Goal: Task Accomplishment & Management: Manage account settings

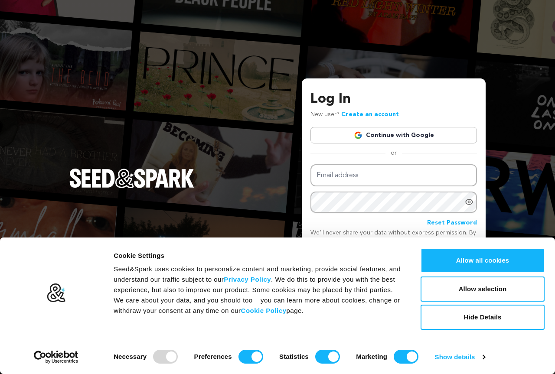
click at [246, 114] on div "Log In New user? Create an account Continue with Google or Email address Passwo…" at bounding box center [277, 187] width 555 height 374
click at [484, 290] on button "Allow selection" at bounding box center [482, 288] width 124 height 25
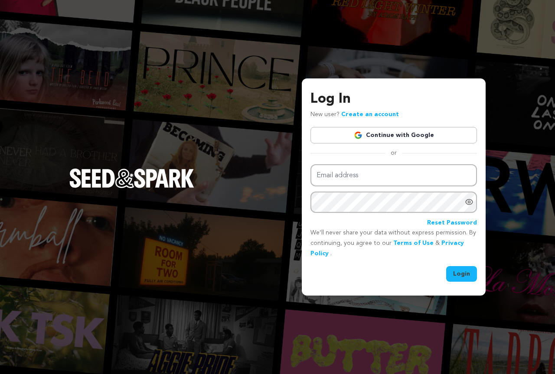
click at [392, 137] on link "Continue with Google" at bounding box center [393, 135] width 166 height 16
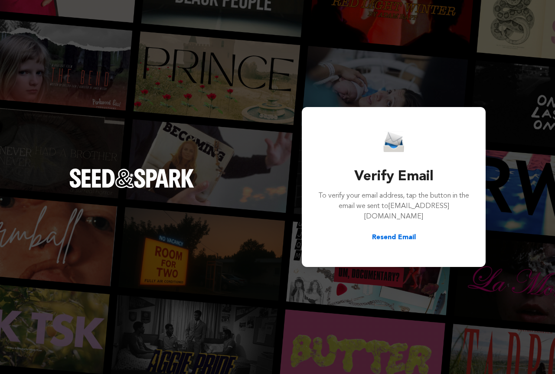
click at [406, 240] on button "Resend Email" at bounding box center [394, 237] width 44 height 10
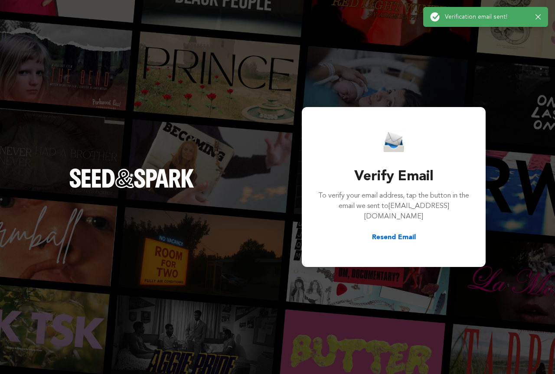
click at [536, 15] on div "Success: Info: Warning: Error: Verification email sent! Close notification" at bounding box center [485, 17] width 125 height 20
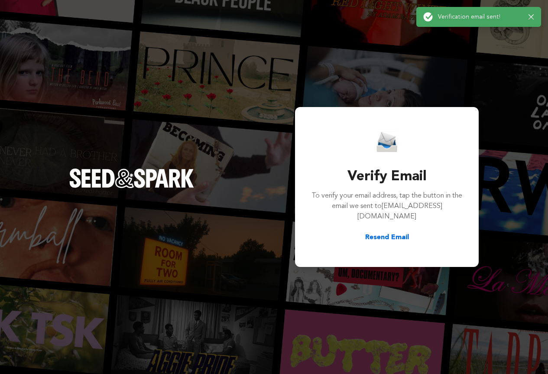
click at [532, 16] on icon "button" at bounding box center [531, 16] width 5 height 5
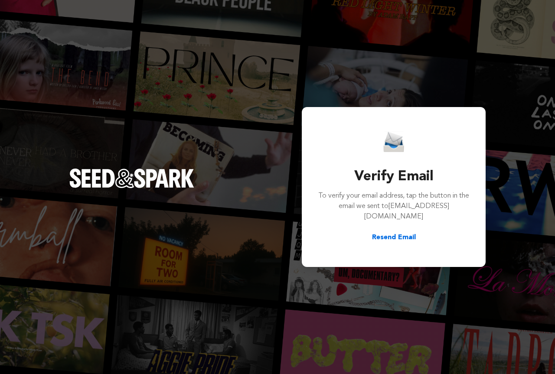
click at [367, 240] on div "Resend Email" at bounding box center [393, 237] width 152 height 10
click at [404, 238] on button "Resend Email" at bounding box center [394, 237] width 44 height 10
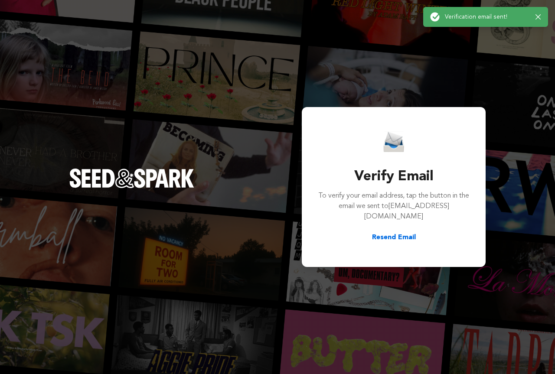
click at [539, 21] on div "Success: Info: Warning: Error: Verification email sent! Close notification" at bounding box center [485, 17] width 111 height 10
click at [538, 17] on icon "button" at bounding box center [537, 16] width 5 height 5
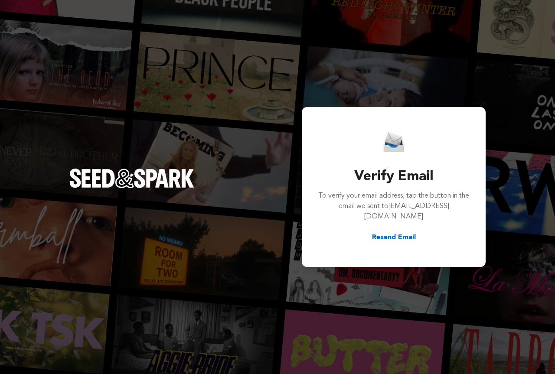
click at [358, 166] on h3 "Verify Email" at bounding box center [393, 176] width 152 height 21
click at [355, 169] on h3 "Verify Email" at bounding box center [393, 176] width 152 height 21
click at [394, 238] on button "Resend Email" at bounding box center [394, 237] width 44 height 10
